Goal: Contribute content

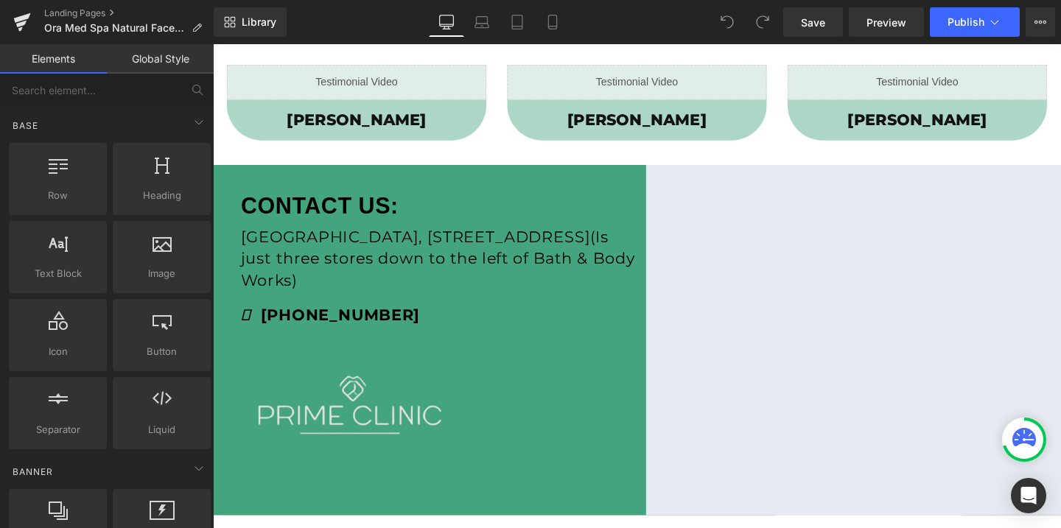
scroll to position [1057, 0]
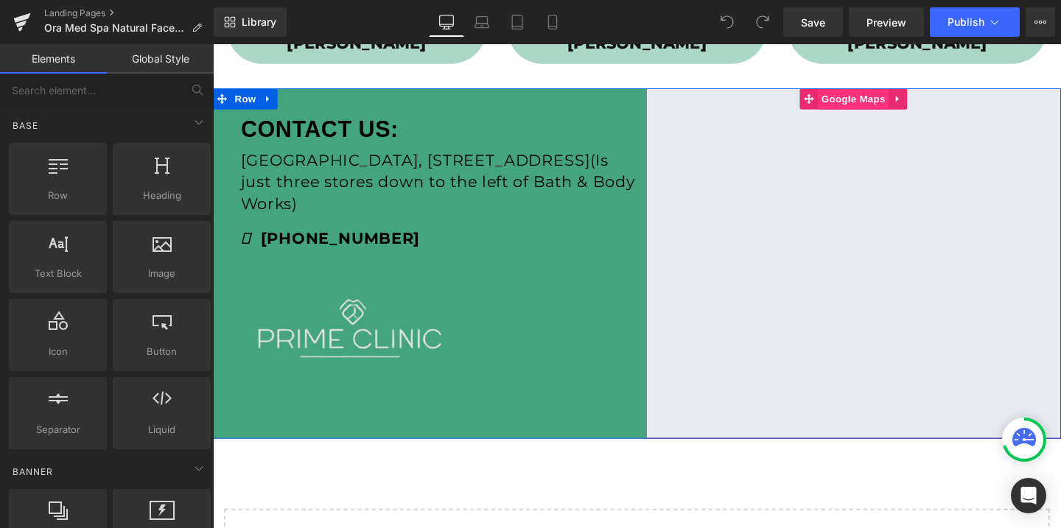
click at [895, 107] on span "Google Maps" at bounding box center [886, 102] width 74 height 22
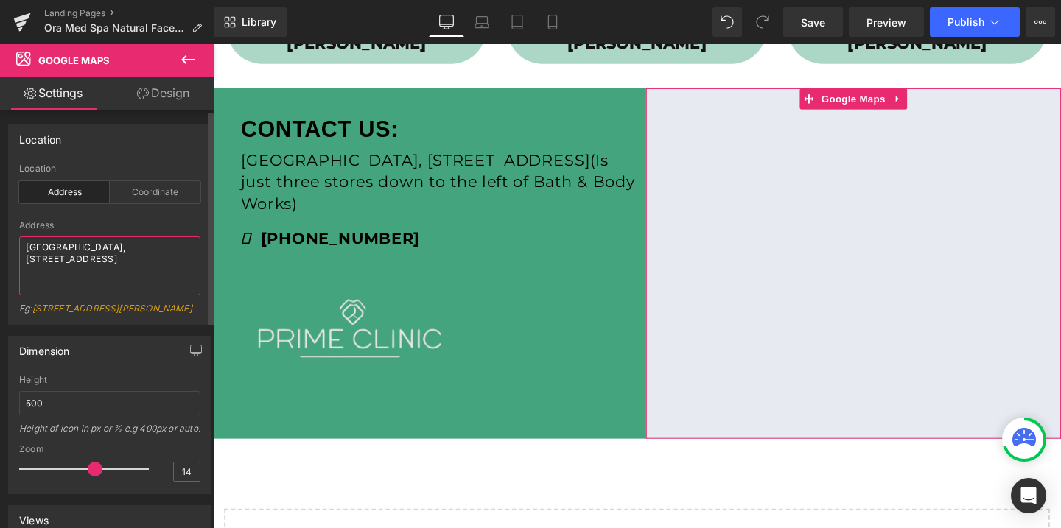
click at [119, 253] on textarea "[GEOGRAPHIC_DATA], [STREET_ADDRESS]" at bounding box center [109, 266] width 181 height 59
paste textarea "[STREET_ADDRESS]"
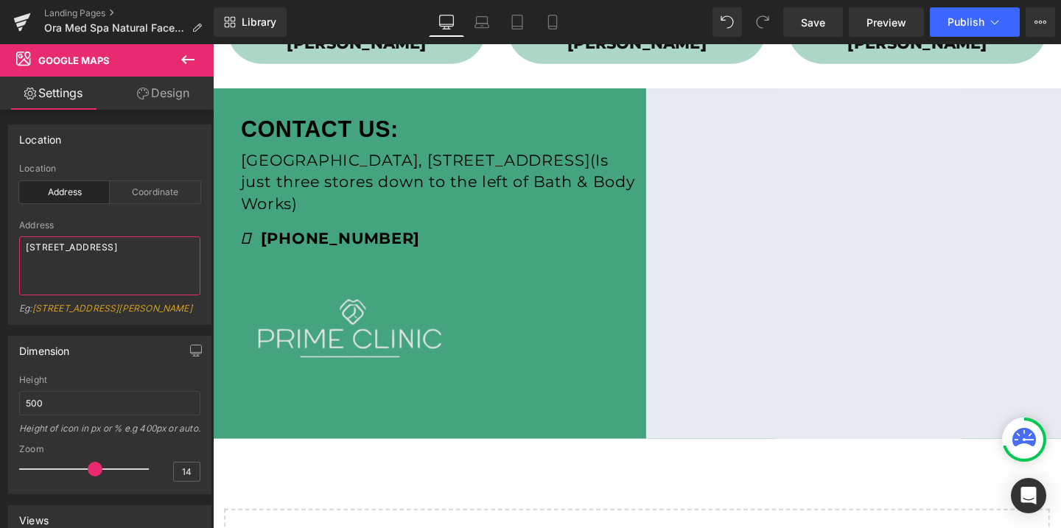
type textarea "[STREET_ADDRESS]"
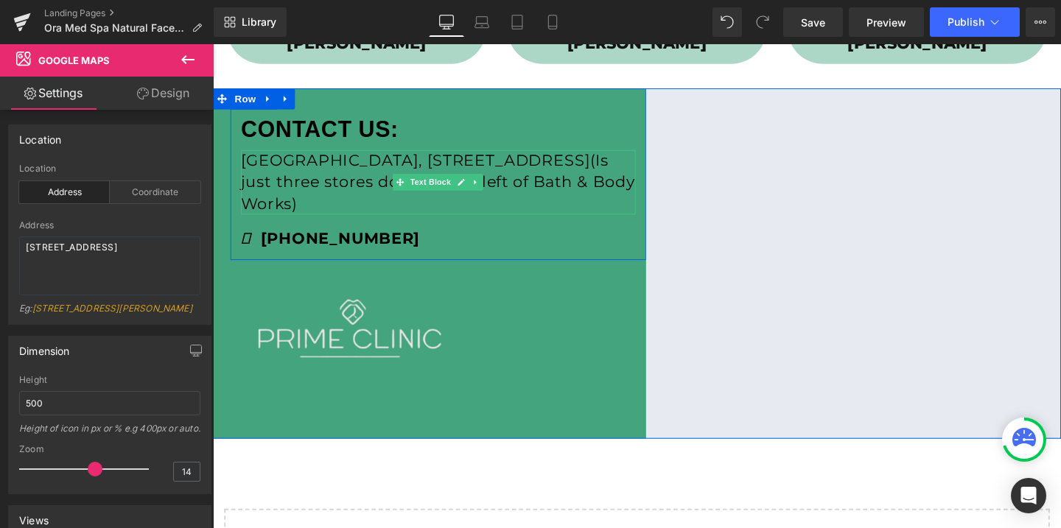
click at [359, 173] on p "[GEOGRAPHIC_DATA], [STREET_ADDRESS](Is just three stores down to the left of Ba…" at bounding box center [449, 189] width 415 height 68
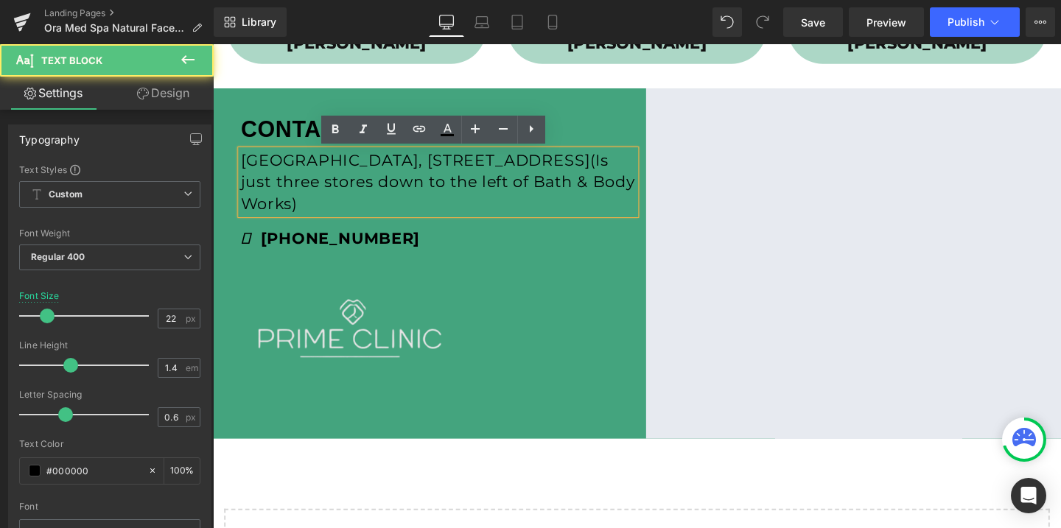
drag, startPoint x: 244, startPoint y: 167, endPoint x: 514, endPoint y: 210, distance: 273.8
click at [514, 210] on p "[GEOGRAPHIC_DATA], [STREET_ADDRESS](Is just three stores down to the left of Ba…" at bounding box center [449, 189] width 415 height 68
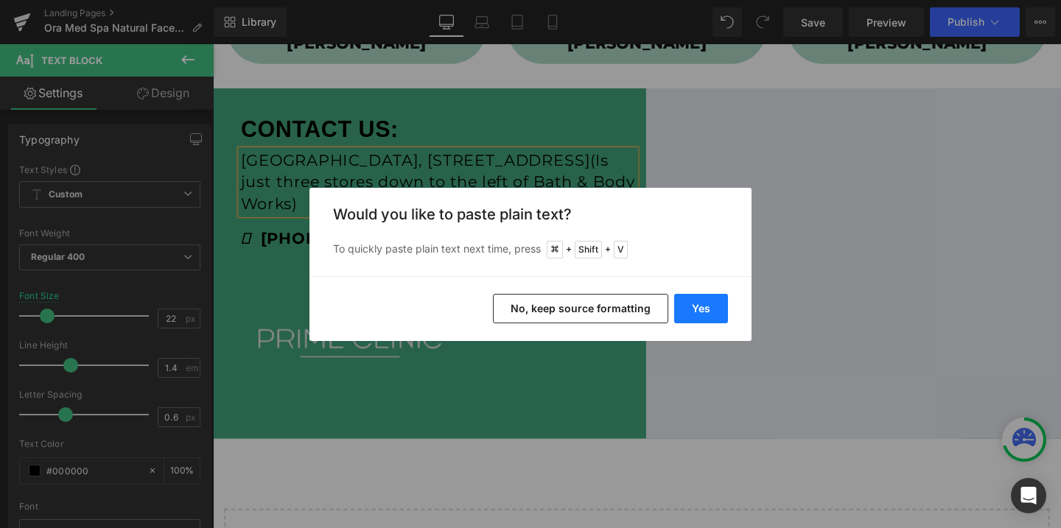
click at [712, 305] on button "Yes" at bounding box center [701, 308] width 54 height 29
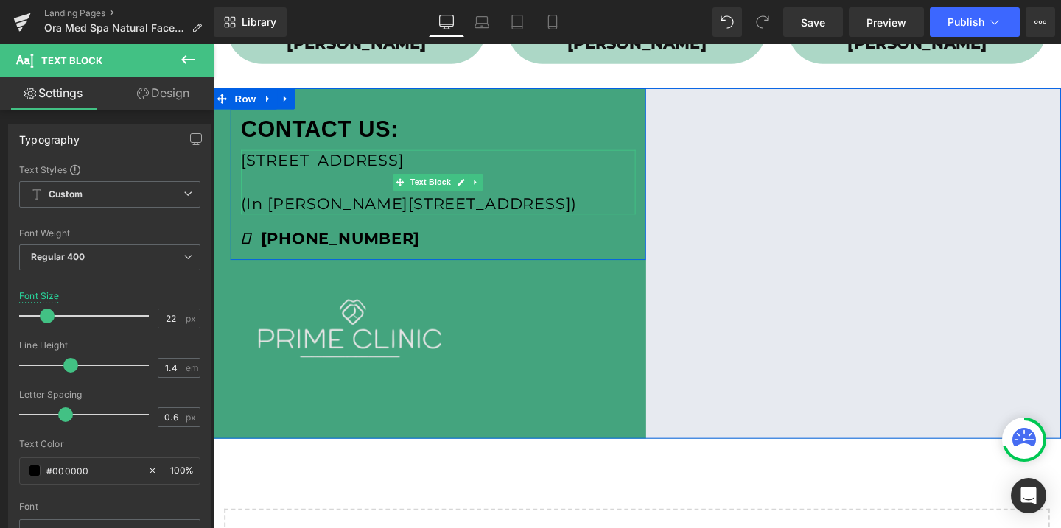
click at [328, 206] on p "(In [PERSON_NAME][STREET_ADDRESS])" at bounding box center [449, 212] width 415 height 23
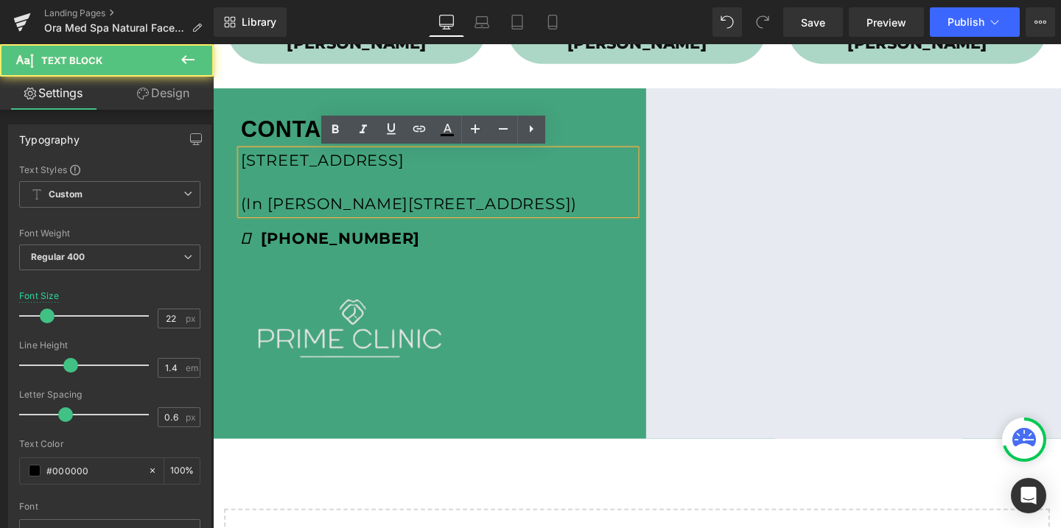
click at [245, 215] on p "(In [PERSON_NAME][STREET_ADDRESS])" at bounding box center [449, 212] width 415 height 23
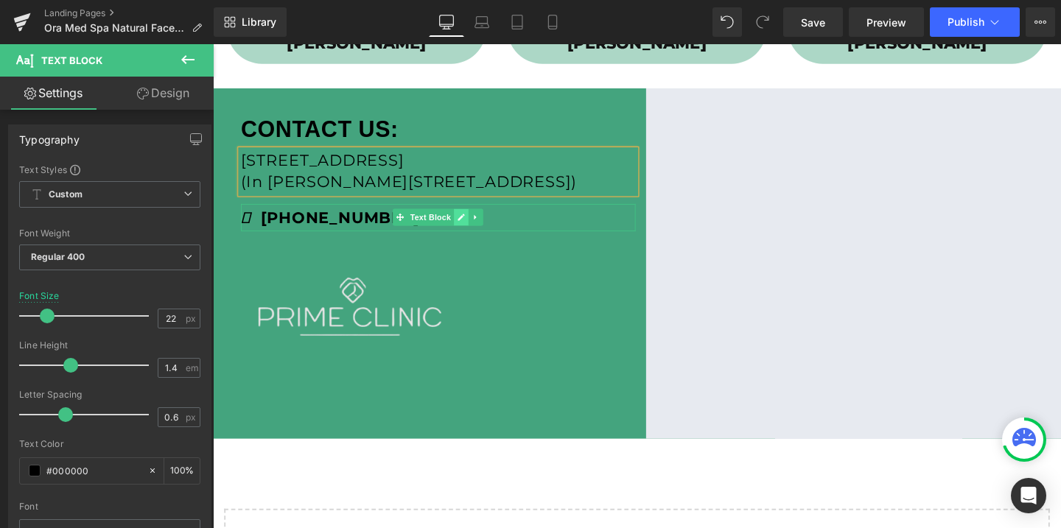
click at [475, 226] on icon at bounding box center [474, 226] width 7 height 7
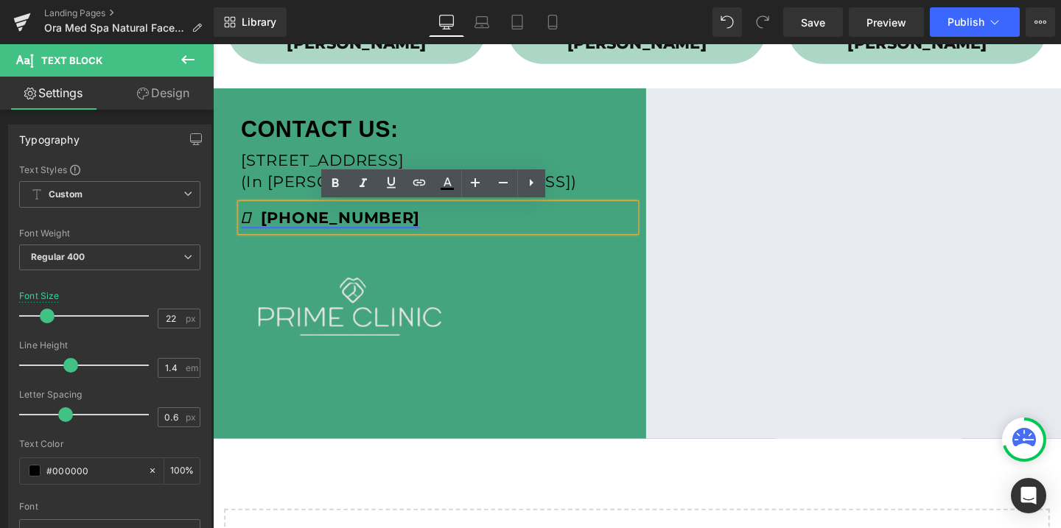
click at [379, 229] on strong "[PHONE_NUMBER]" at bounding box center [336, 227] width 188 height 20
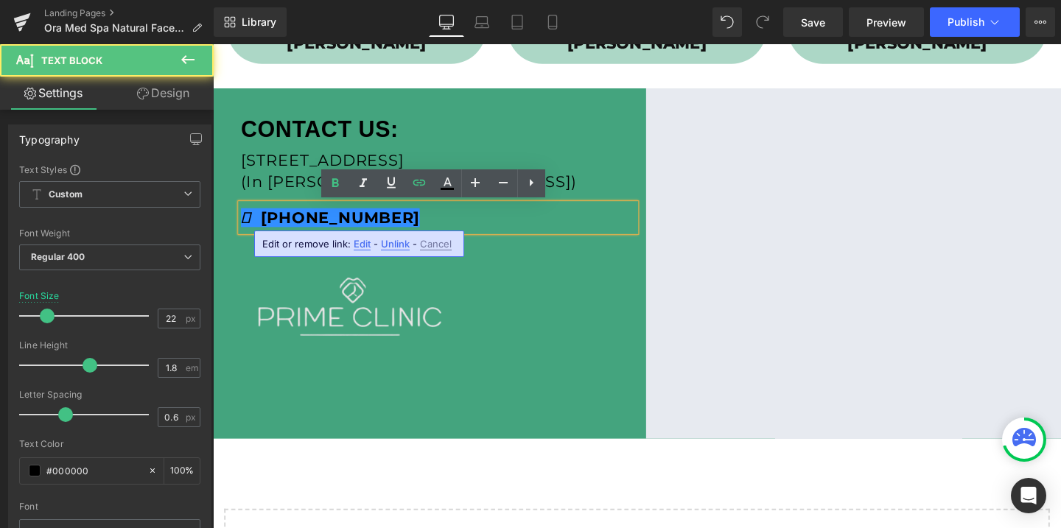
click at [358, 244] on span "Edit" at bounding box center [362, 244] width 17 height 13
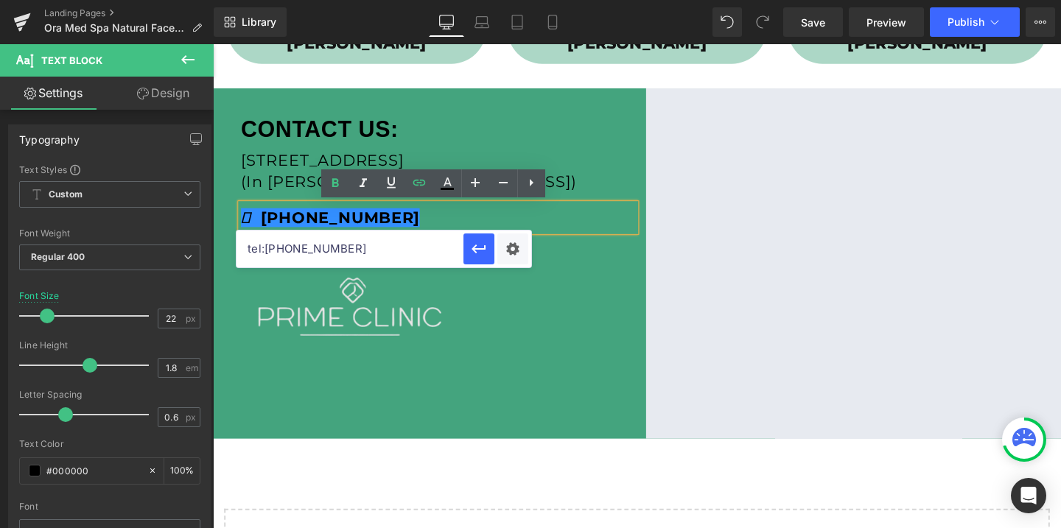
click at [352, 245] on input "tel:[PHONE_NUMBER]" at bounding box center [350, 249] width 227 height 37
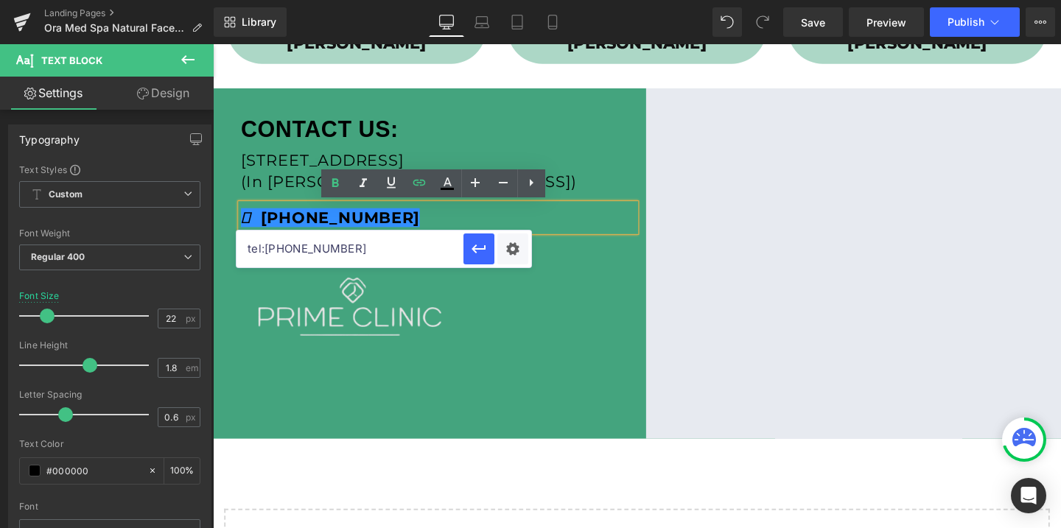
paste input "509889735"
type input "tel:[PHONE_NUMBER]"
click at [295, 223] on strong "[PHONE_NUMBER]" at bounding box center [336, 227] width 188 height 20
click at [485, 256] on icon "button" at bounding box center [479, 249] width 18 height 18
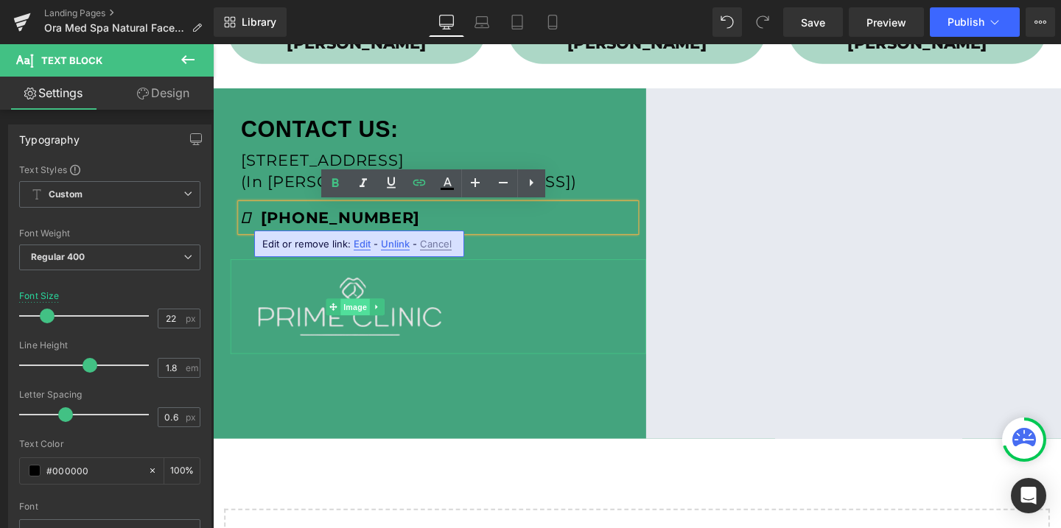
click at [360, 318] on span "Image" at bounding box center [362, 321] width 31 height 18
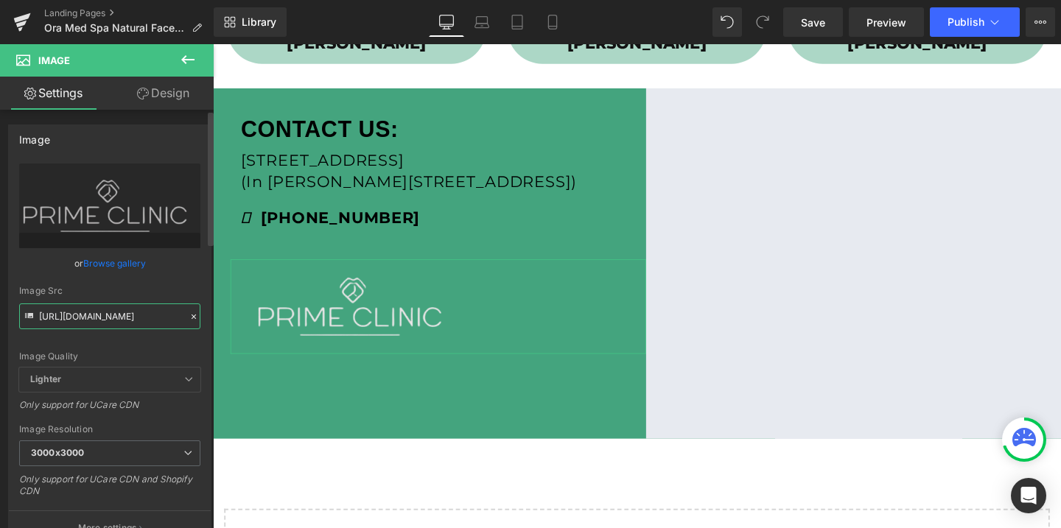
click at [131, 322] on input "[URL][DOMAIN_NAME]" at bounding box center [109, 317] width 181 height 26
paste input "38/7430/9416/files/OraMedSpa_logo_1_3000x3000.png?v=173221246"
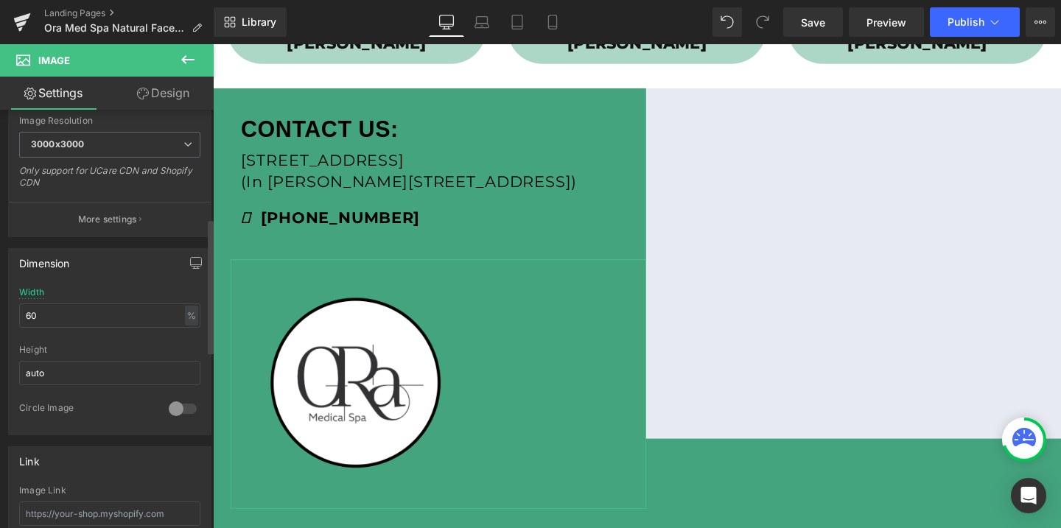
scroll to position [360, 0]
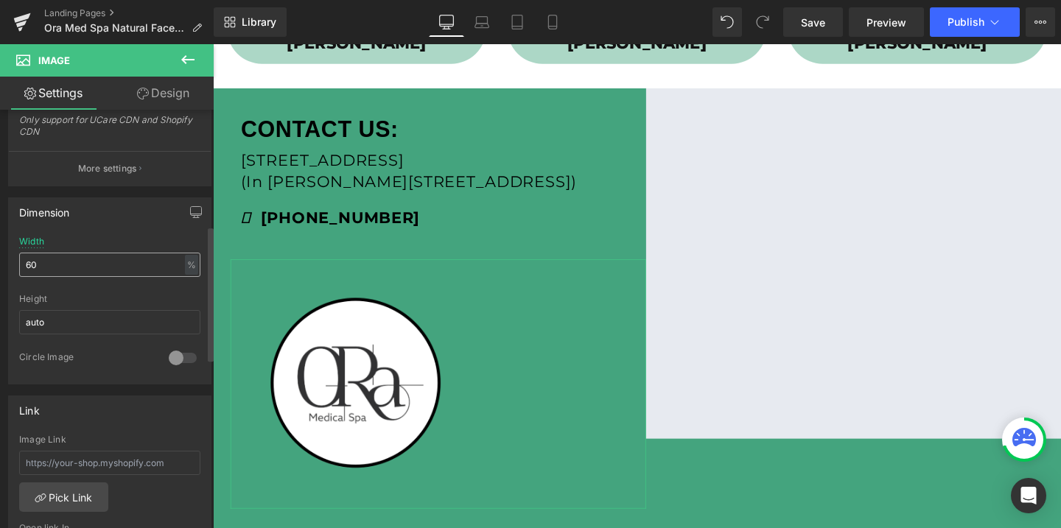
type input "[URL][DOMAIN_NAME]"
click at [57, 267] on input "60" at bounding box center [109, 265] width 181 height 24
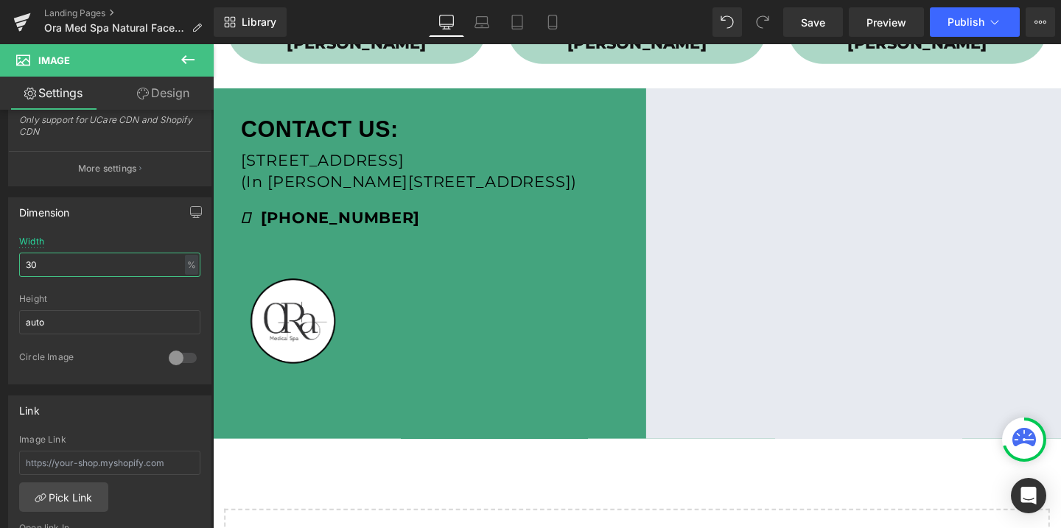
type input "30"
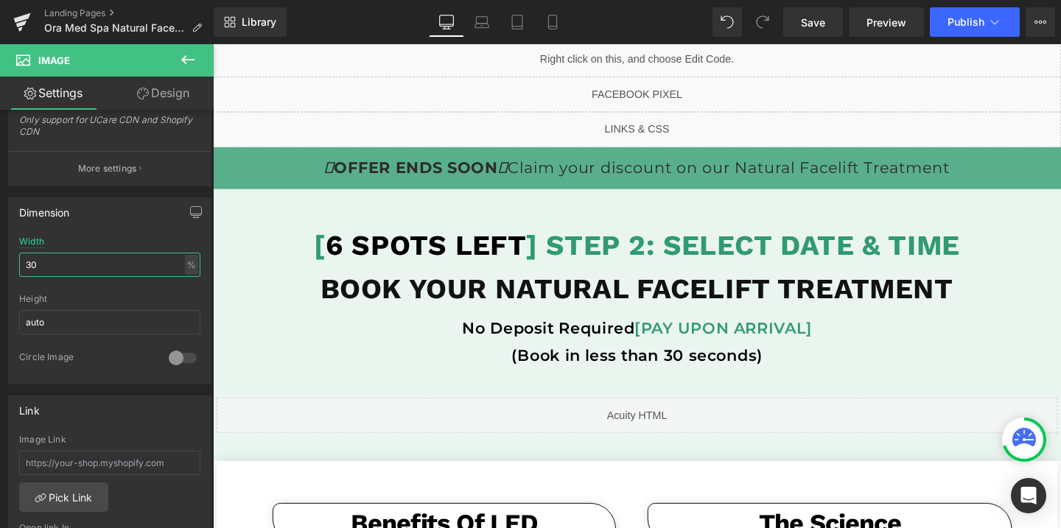
scroll to position [1, 0]
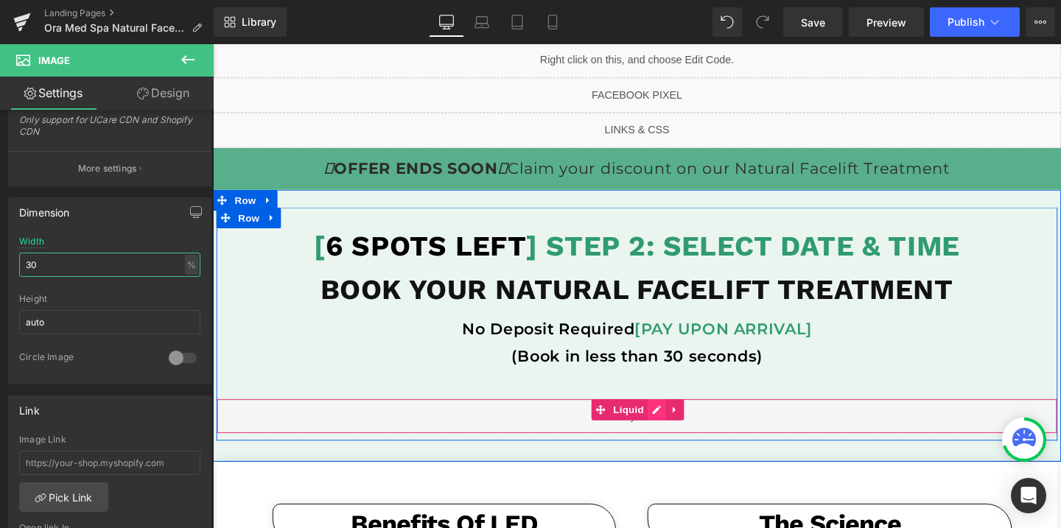
click at [678, 430] on div "Liquid" at bounding box center [659, 435] width 884 height 37
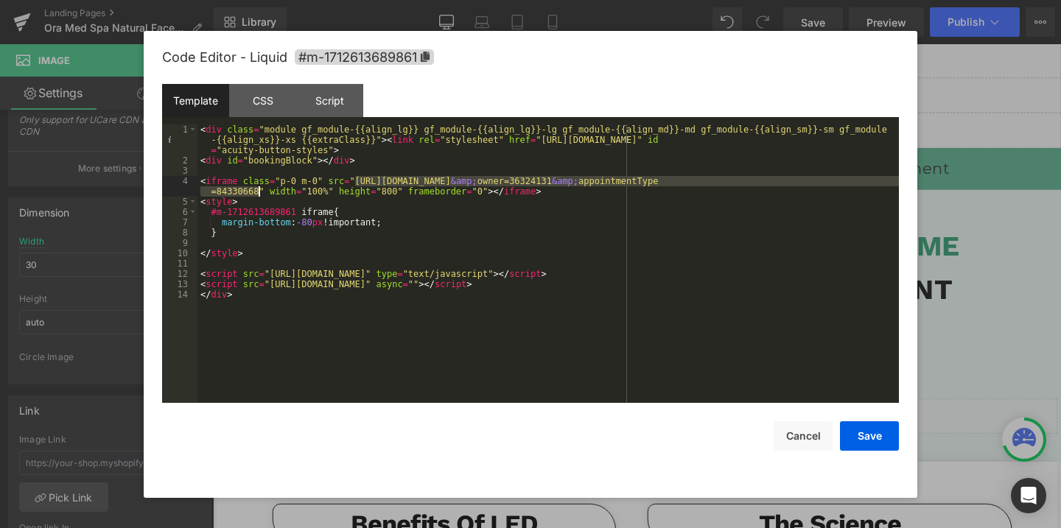
drag, startPoint x: 354, startPoint y: 180, endPoint x: 259, endPoint y: 189, distance: 95.5
click at [259, 189] on div "< div class = "module gf_module-{{align_lg}} gf_module-{{align_lg}}-lg gf_modul…" at bounding box center [547, 285] width 701 height 320
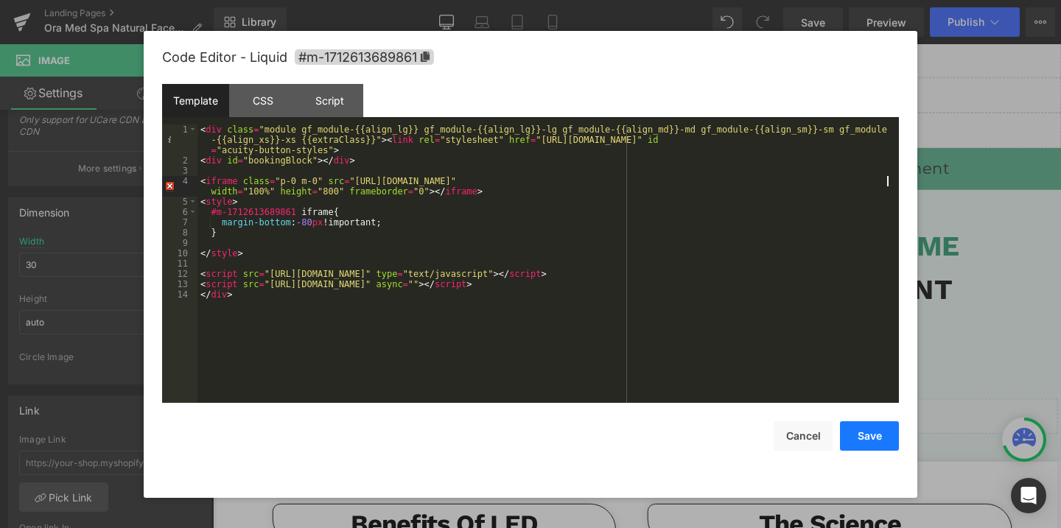
click at [855, 444] on button "Save" at bounding box center [869, 435] width 59 height 29
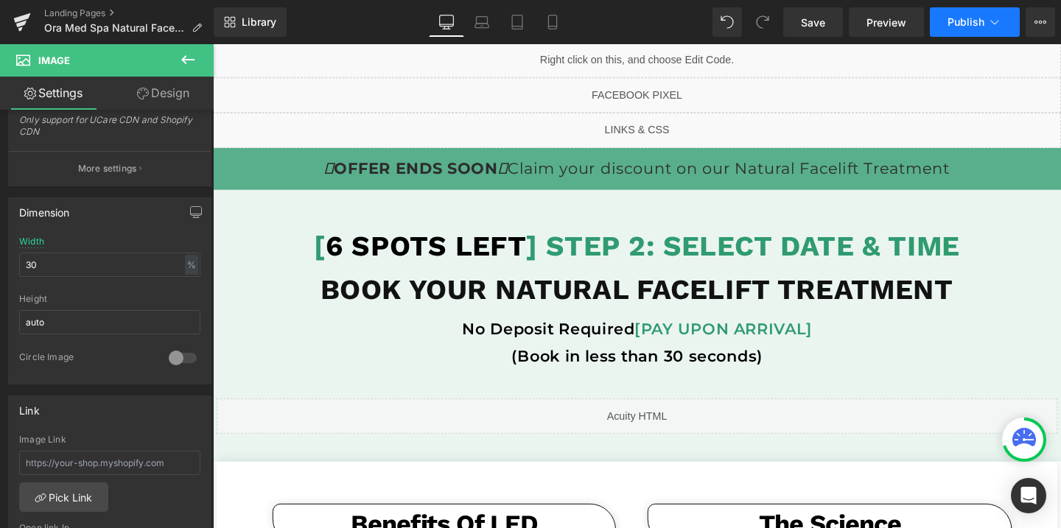
click at [956, 16] on span "Publish" at bounding box center [966, 22] width 37 height 12
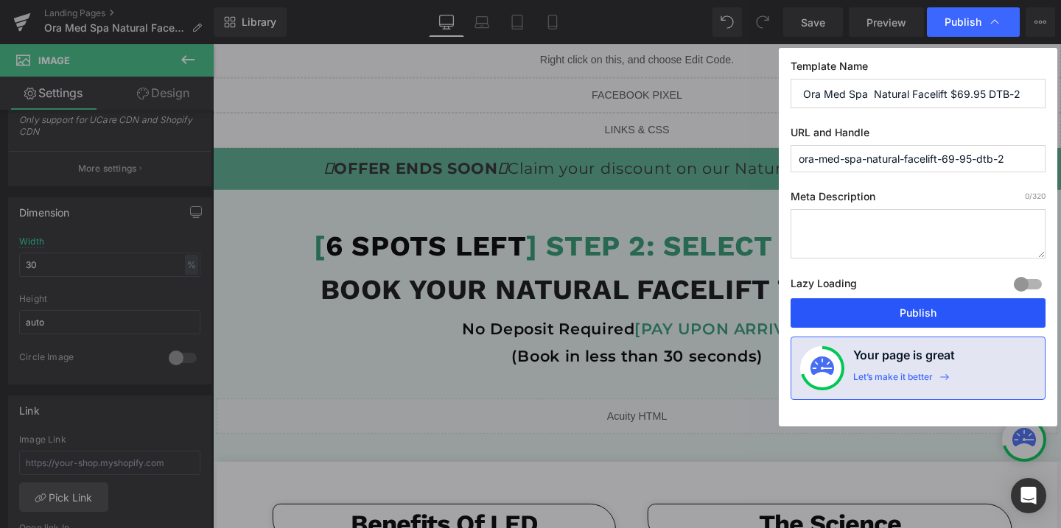
click at [913, 307] on button "Publish" at bounding box center [918, 312] width 255 height 29
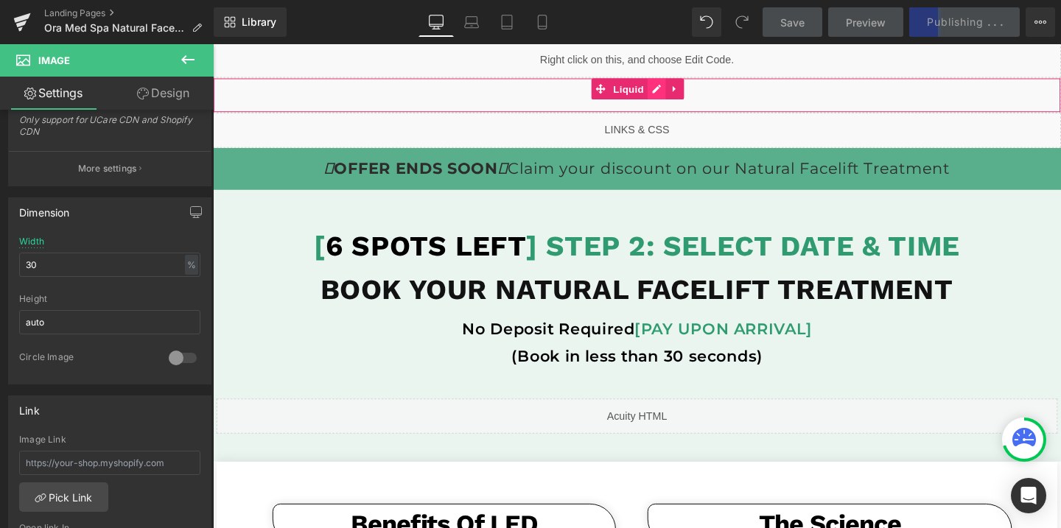
click at [685, 91] on div "Liquid" at bounding box center [659, 98] width 892 height 37
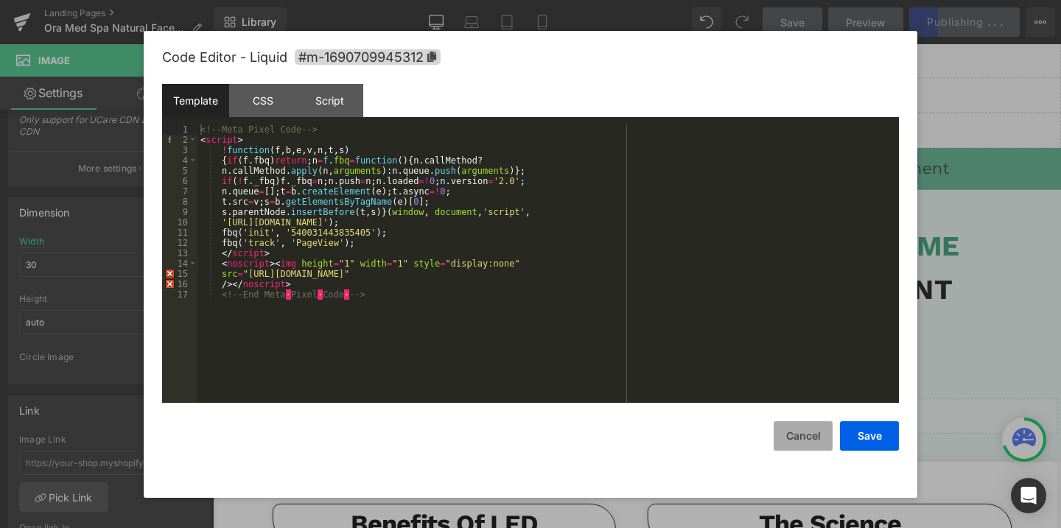
click at [794, 439] on button "Cancel" at bounding box center [803, 435] width 59 height 29
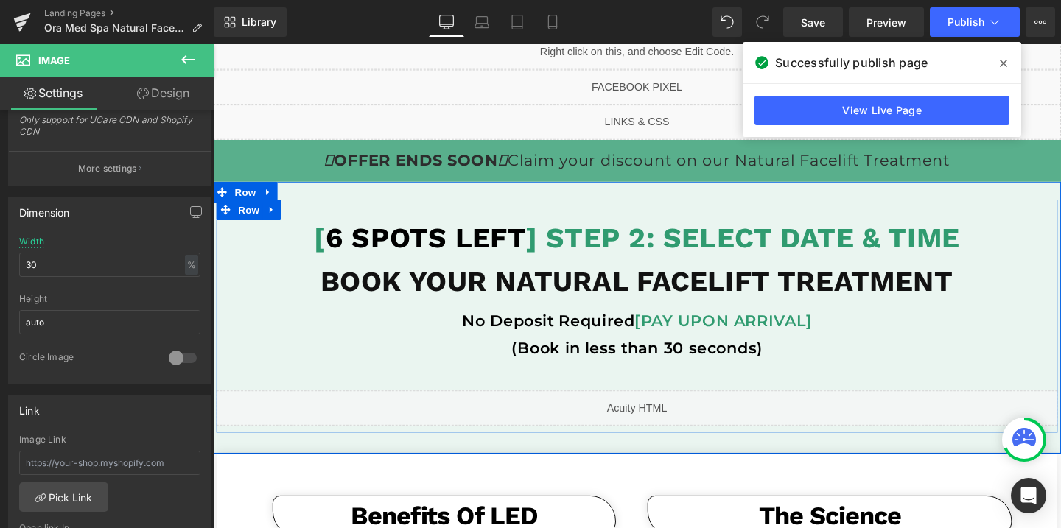
scroll to position [12, 0]
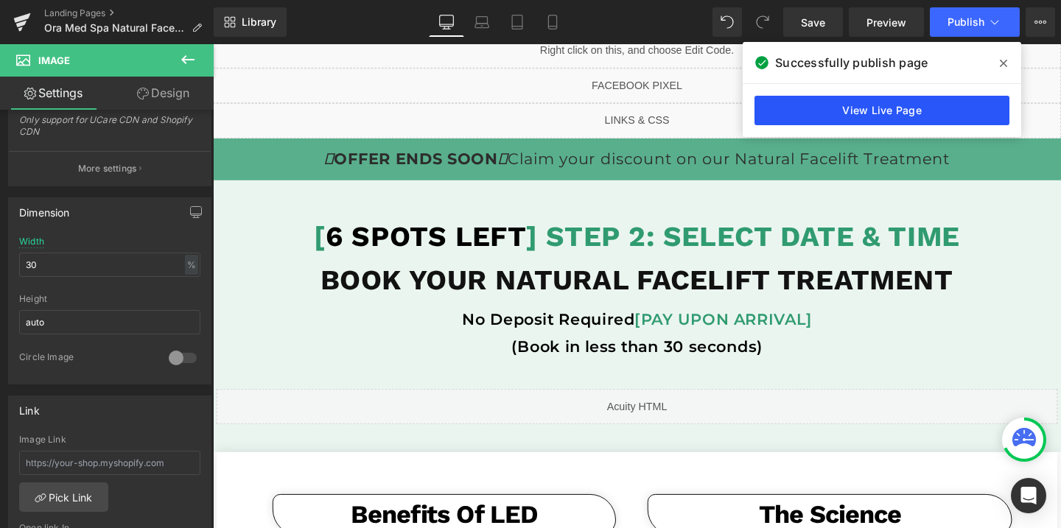
click at [791, 103] on link "View Live Page" at bounding box center [881, 110] width 255 height 29
